Goal: Communication & Community: Answer question/provide support

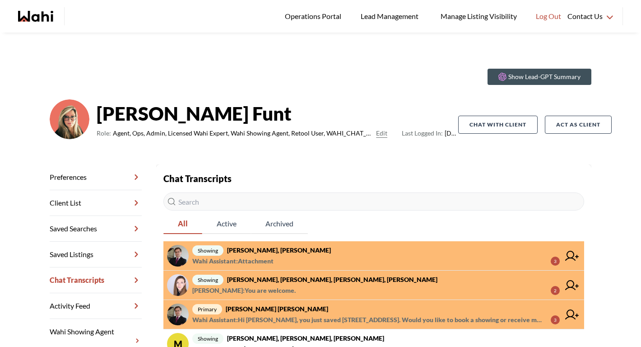
click at [323, 309] on span "primary [PERSON_NAME] [PERSON_NAME]" at bounding box center [376, 308] width 368 height 11
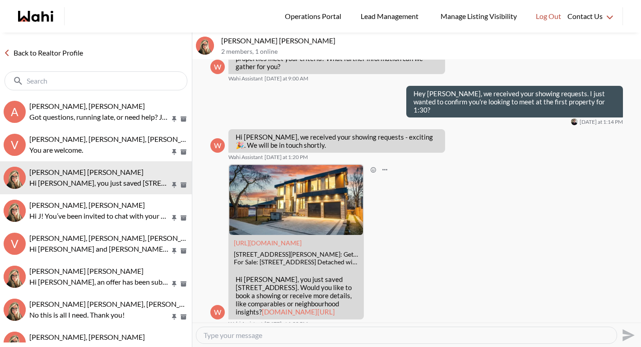
scroll to position [962, 0]
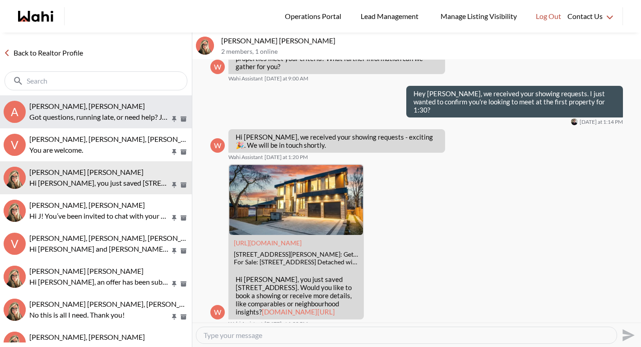
click at [94, 110] on span "Arek Klauza, Naveen, Barbara" at bounding box center [87, 106] width 116 height 9
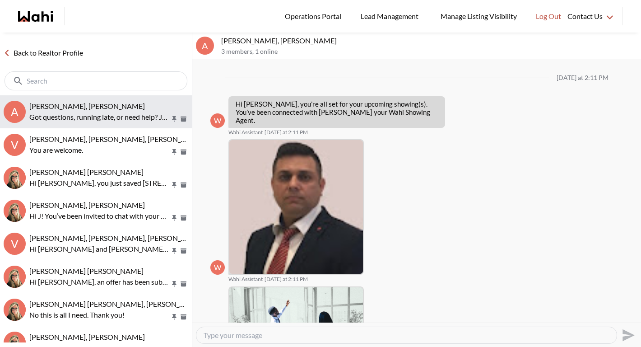
scroll to position [122, 0]
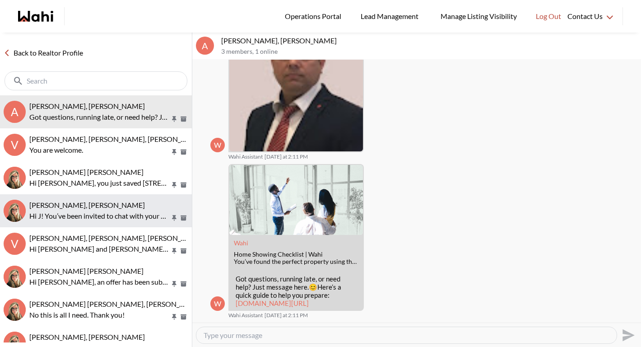
click at [84, 196] on button "J D, Barbara Hi J! You’ve been invited to chat with your Wahi Realtor, Barbara.…" at bounding box center [96, 210] width 192 height 33
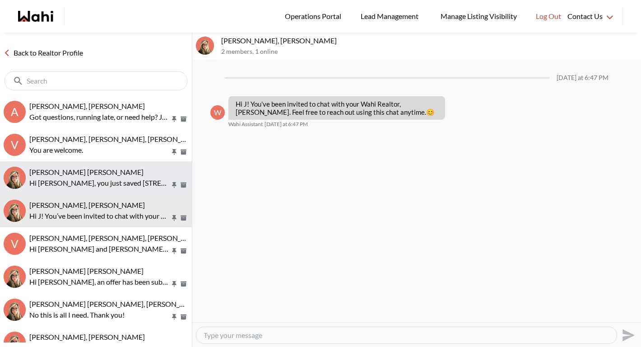
click at [85, 177] on p "Hi Arek, you just saved 2572 Edenhurst Dr, Mississauga. Would you like to book …" at bounding box center [99, 182] width 141 height 11
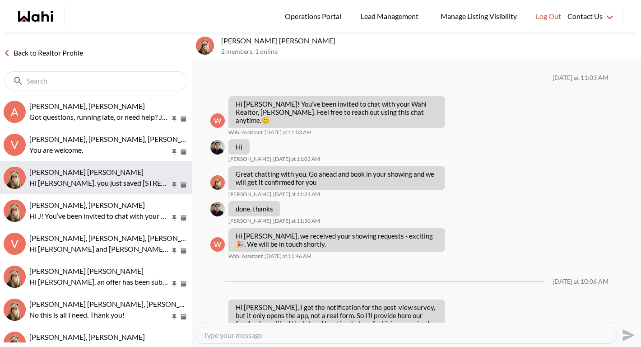
scroll to position [962, 0]
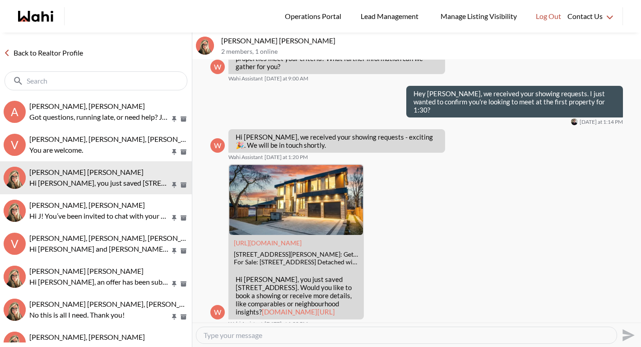
click at [248, 337] on textarea "Type your message" at bounding box center [407, 335] width 406 height 9
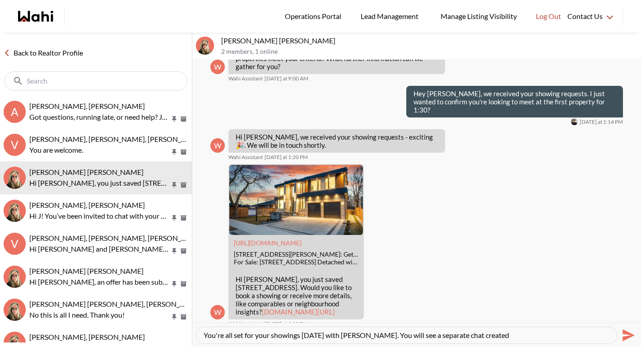
type textarea "You're all set for your showings tomorrow with Naveen. You will see a separate …"
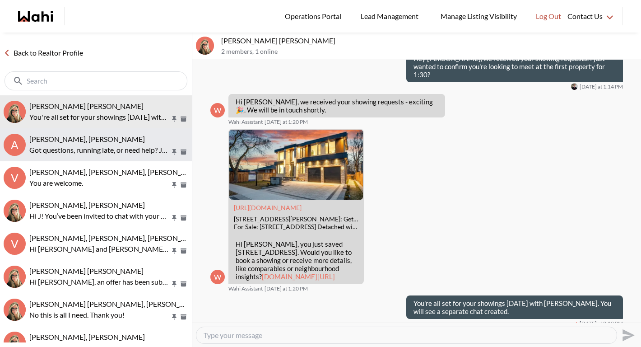
click at [70, 142] on span "Arek Klauza, Naveen, Barbara" at bounding box center [87, 139] width 116 height 9
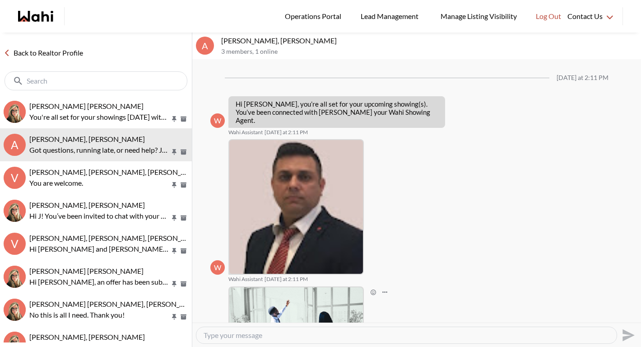
scroll to position [122, 0]
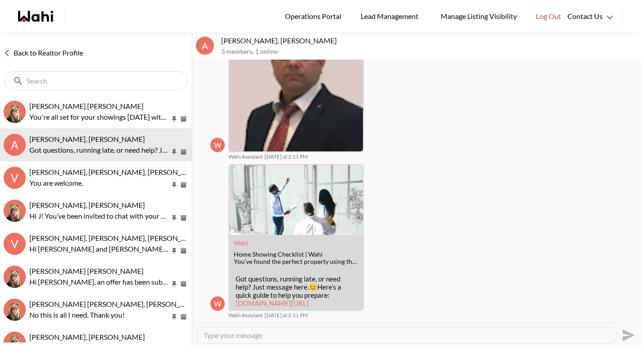
click at [230, 336] on textarea "Type your message" at bounding box center [407, 335] width 406 height 9
type textarea "Hi Naveen, please arrange the showings to begin at 1:30pm"
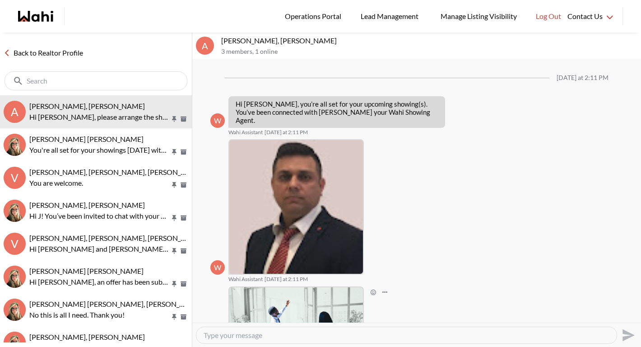
scroll to position [149, 0]
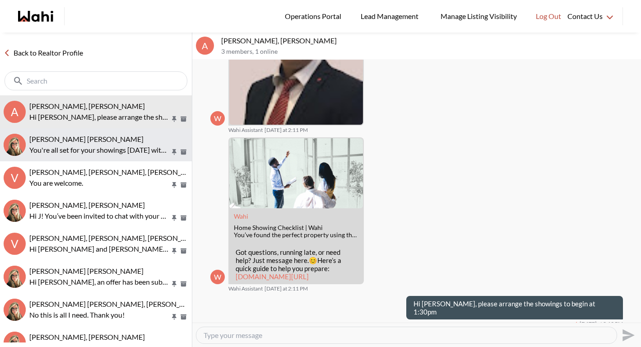
click at [111, 139] on div "Arek Klauza, Barbara" at bounding box center [108, 139] width 159 height 9
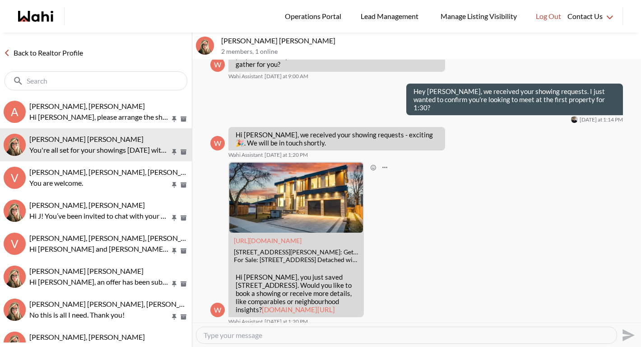
scroll to position [997, 0]
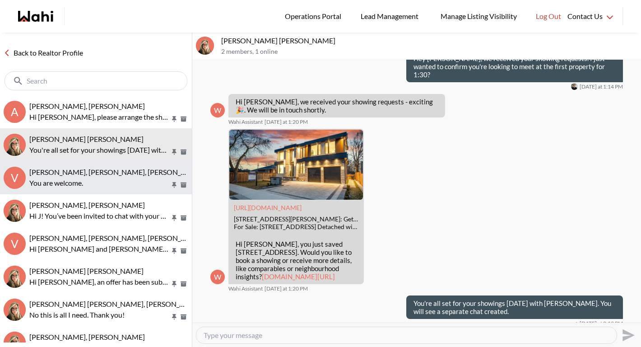
click at [134, 187] on p "You are welcome." at bounding box center [99, 182] width 141 height 11
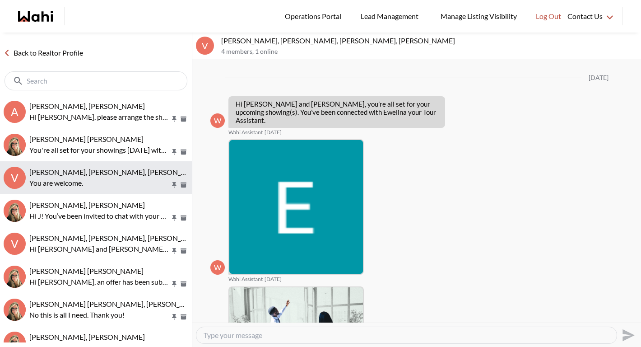
scroll to position [899, 0]
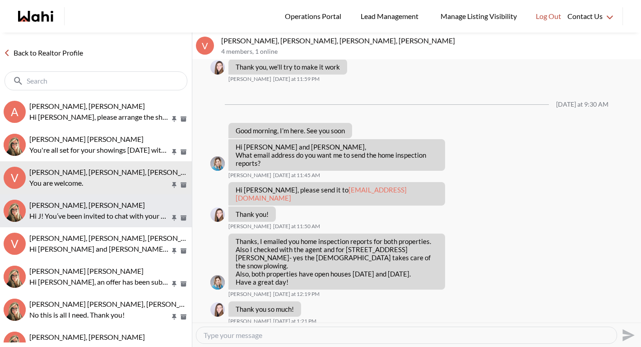
click at [108, 215] on p "Hi J! You’ve been invited to chat with your Wahi Realtor, Barbara. Feel free to…" at bounding box center [99, 215] width 141 height 11
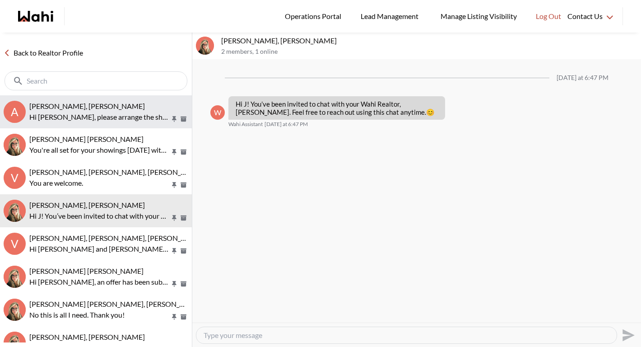
click at [98, 120] on p "Hi Naveen, please arrange the showings to begin at 1:30pm" at bounding box center [99, 117] width 141 height 11
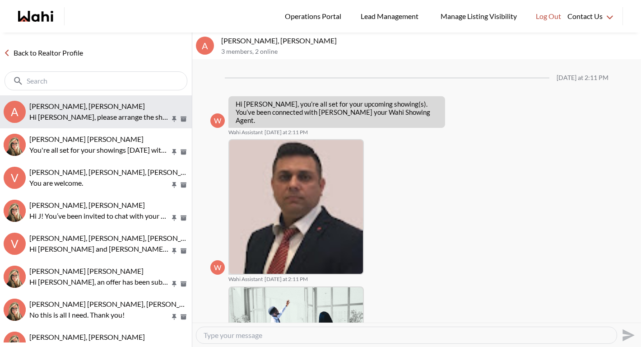
scroll to position [149, 0]
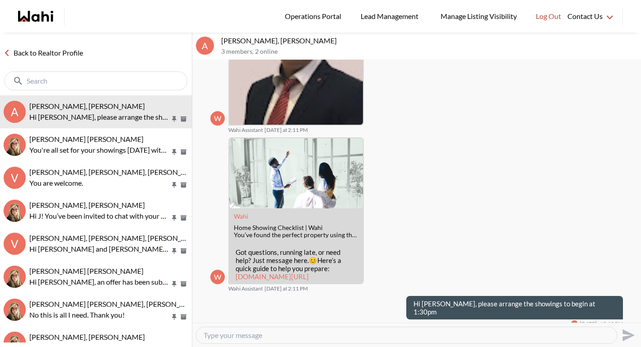
click at [72, 56] on link "Back to Realtor Profile" at bounding box center [43, 53] width 87 height 12
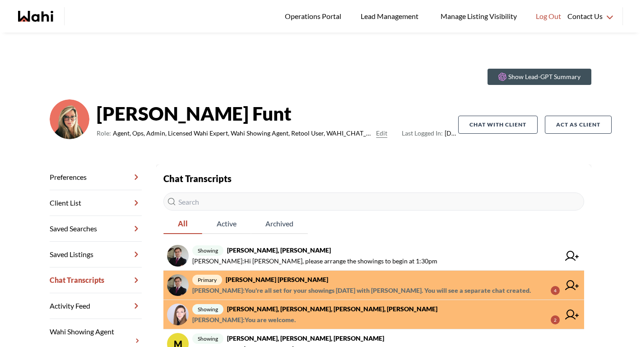
click at [271, 286] on span "Michelle Ryckman : You're all set for your showings tomorrow with Naveen. You w…" at bounding box center [361, 290] width 339 height 11
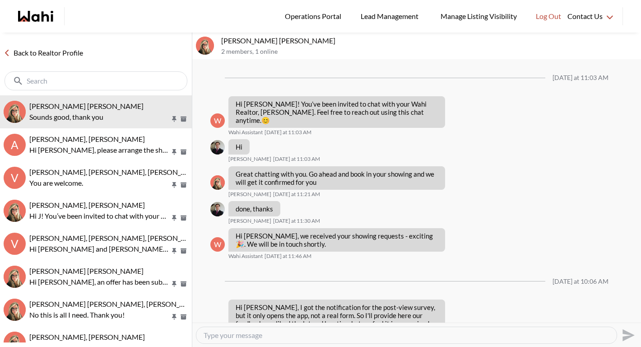
scroll to position [1024, 0]
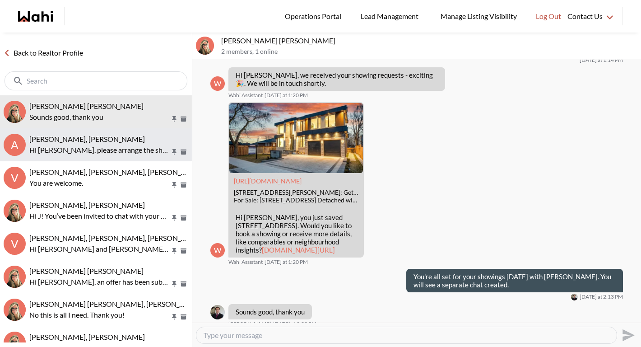
click at [100, 152] on p "Hi Naveen, please arrange the showings to begin at 1:30pm" at bounding box center [99, 149] width 141 height 11
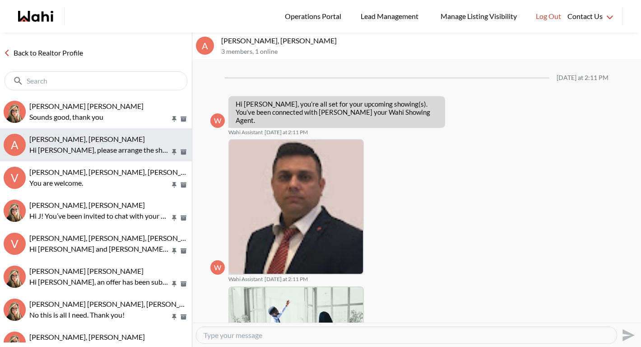
scroll to position [149, 0]
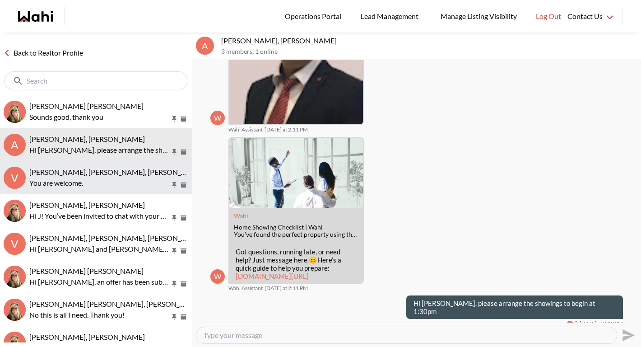
click at [97, 168] on span "Victoria Basova, Dylan Maloney, Ewelina, Barbara" at bounding box center [146, 172] width 234 height 9
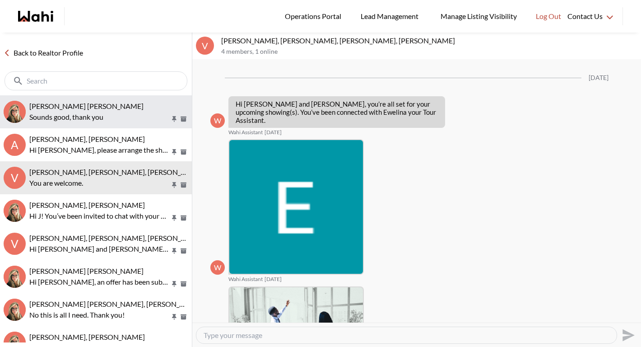
scroll to position [899, 0]
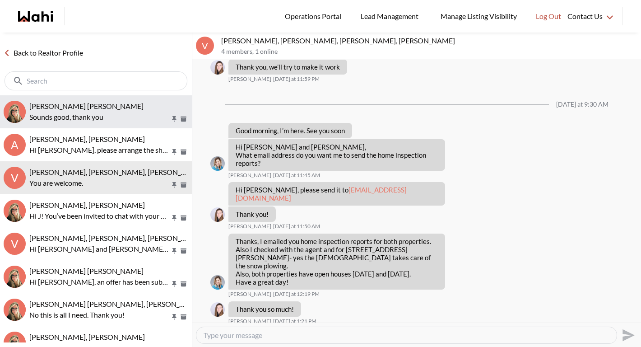
click at [98, 102] on div "Arek Klauza, Barbara" at bounding box center [108, 106] width 159 height 9
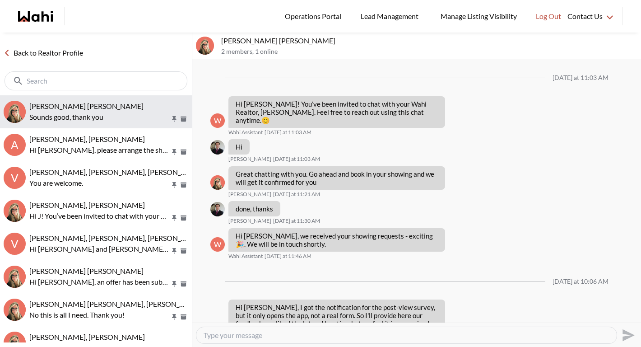
scroll to position [1024, 0]
